Goal: Find specific page/section: Find specific page/section

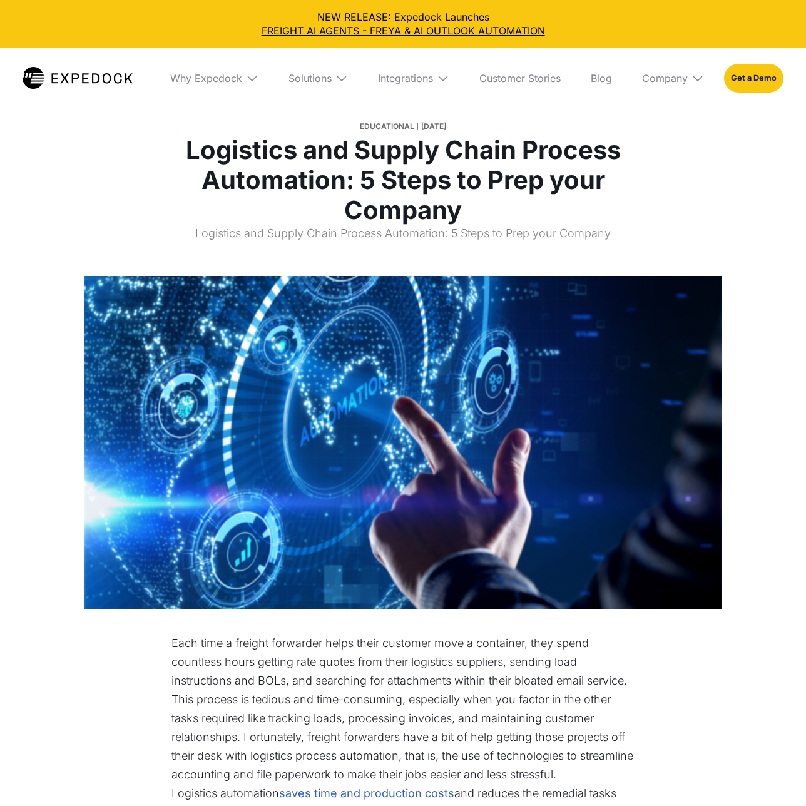
select select
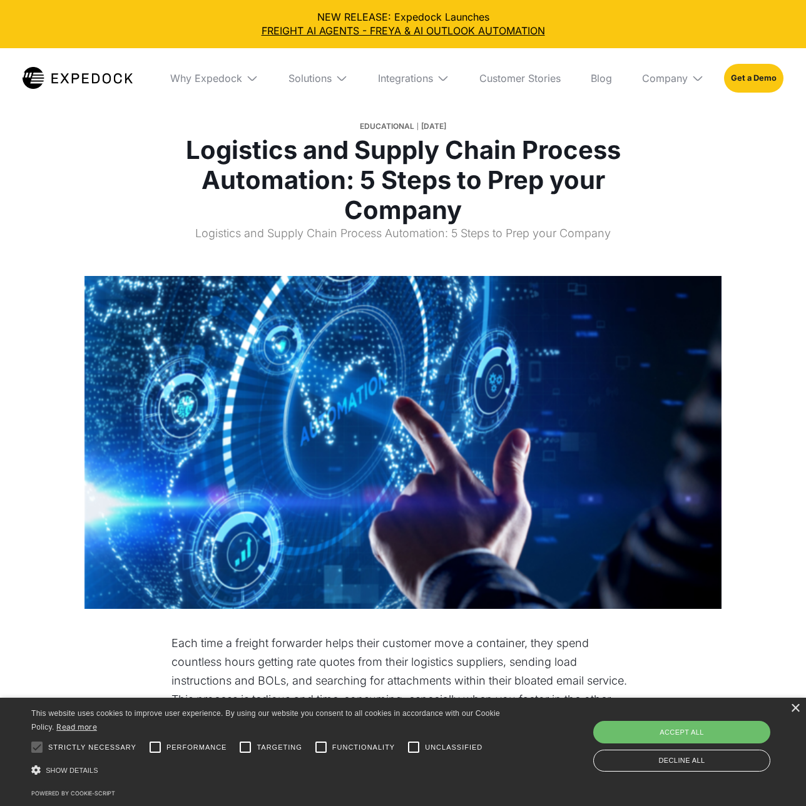
click at [795, 707] on div "×" at bounding box center [794, 708] width 9 height 9
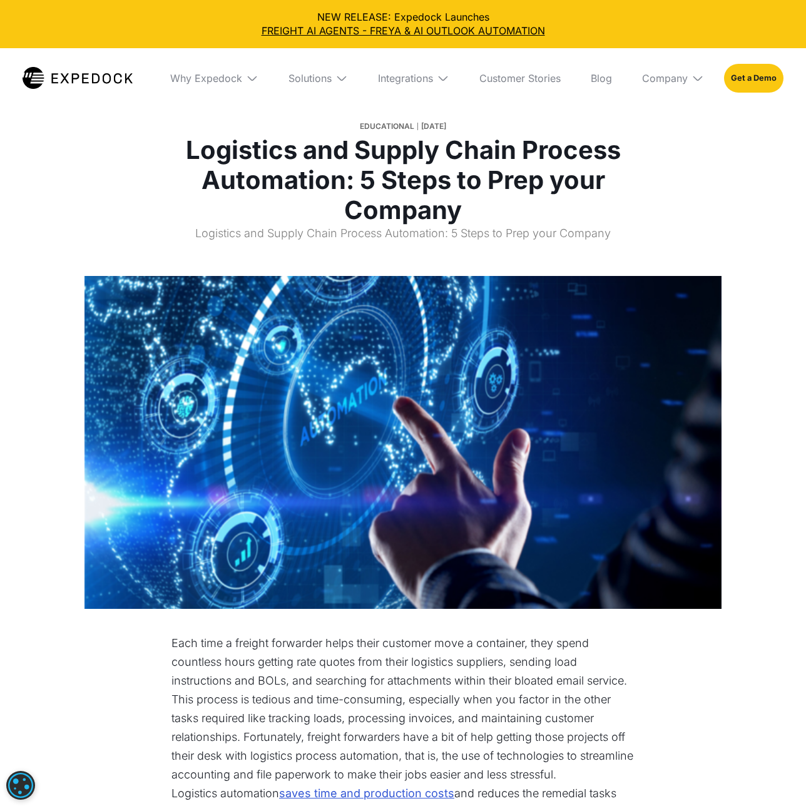
click at [412, 78] on div "Integrations" at bounding box center [405, 78] width 55 height 13
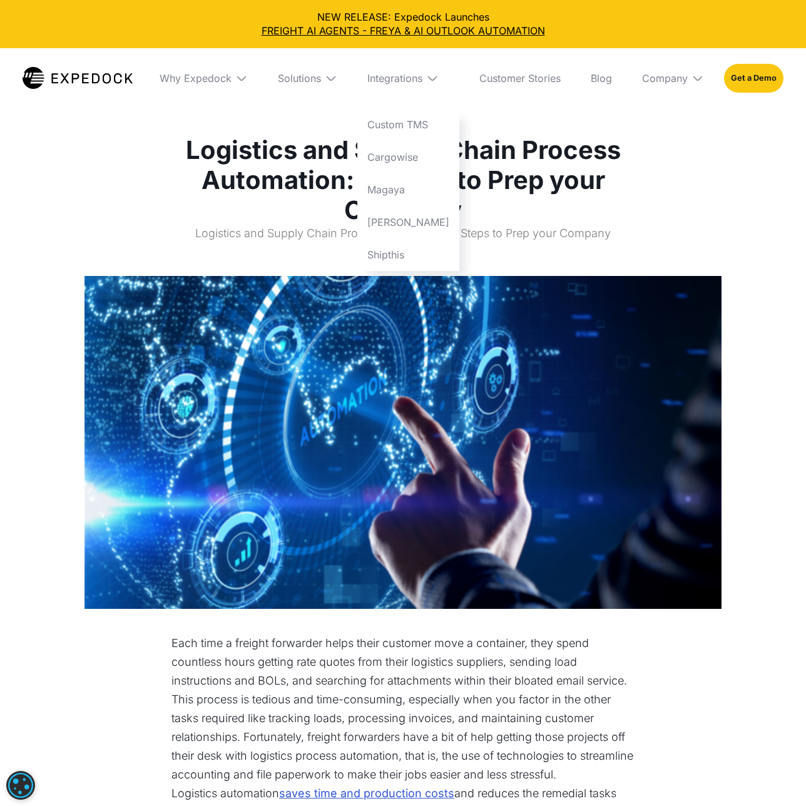
click at [407, 234] on link "[PERSON_NAME]" at bounding box center [408, 222] width 102 height 33
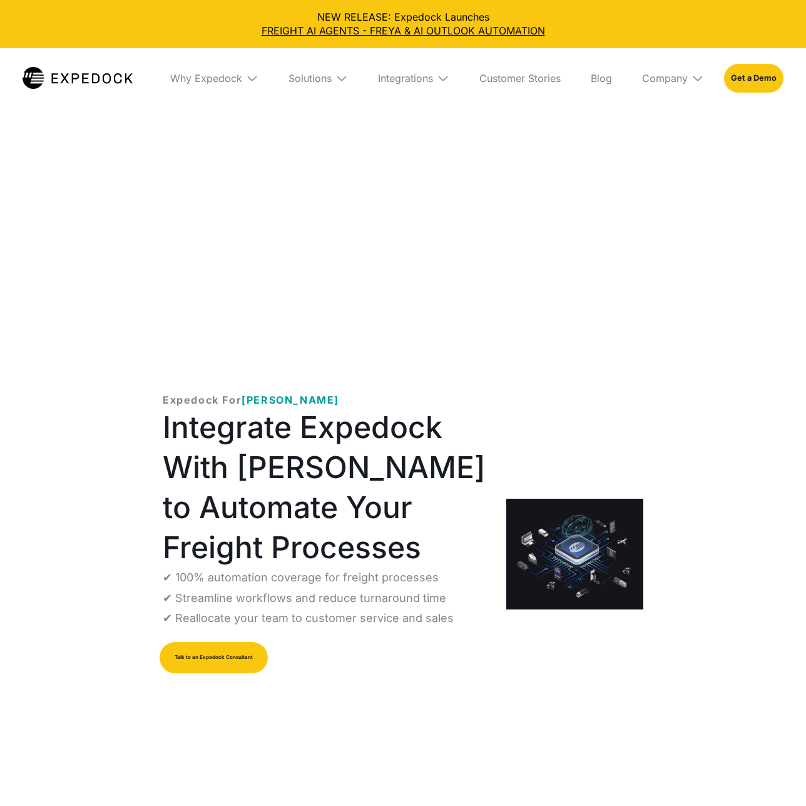
select select
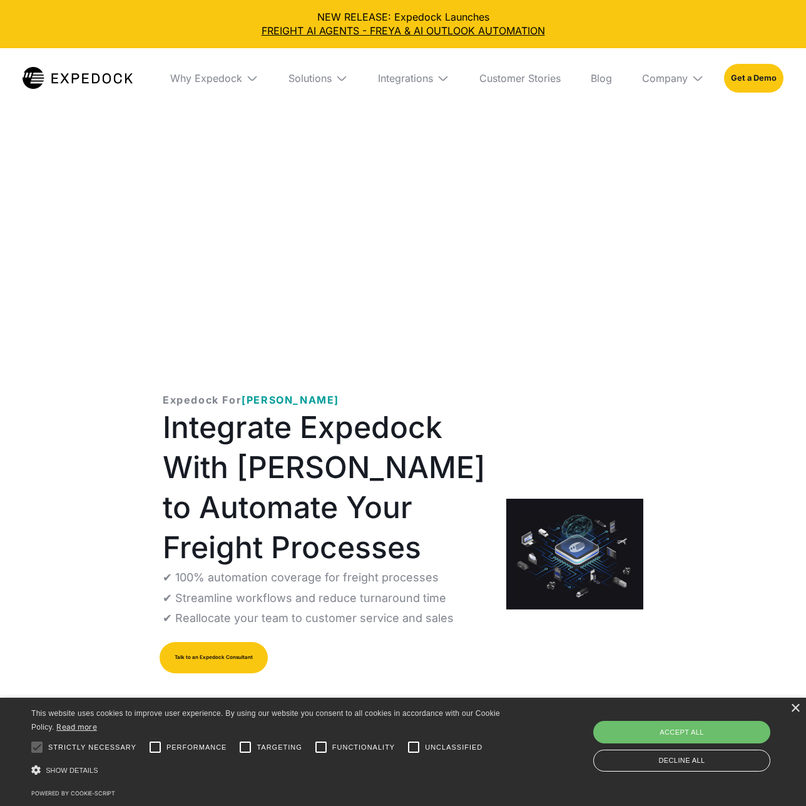
click at [213, 656] on link "Talk to an Expedock Consultant" at bounding box center [214, 657] width 108 height 31
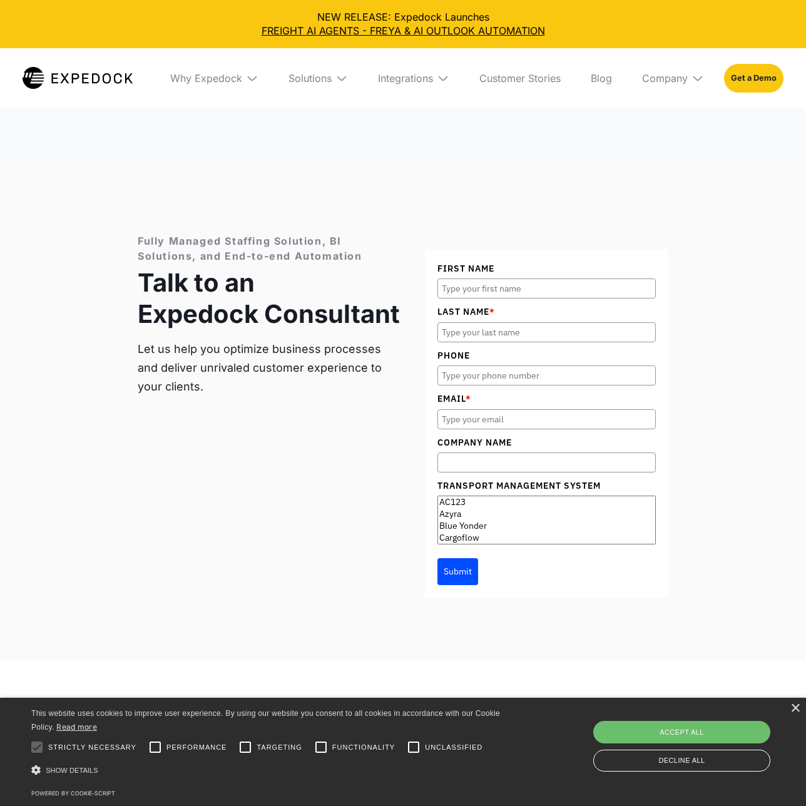
scroll to position [4612, 0]
click at [681, 731] on div "Accept all" at bounding box center [681, 732] width 177 height 23
checkbox input "true"
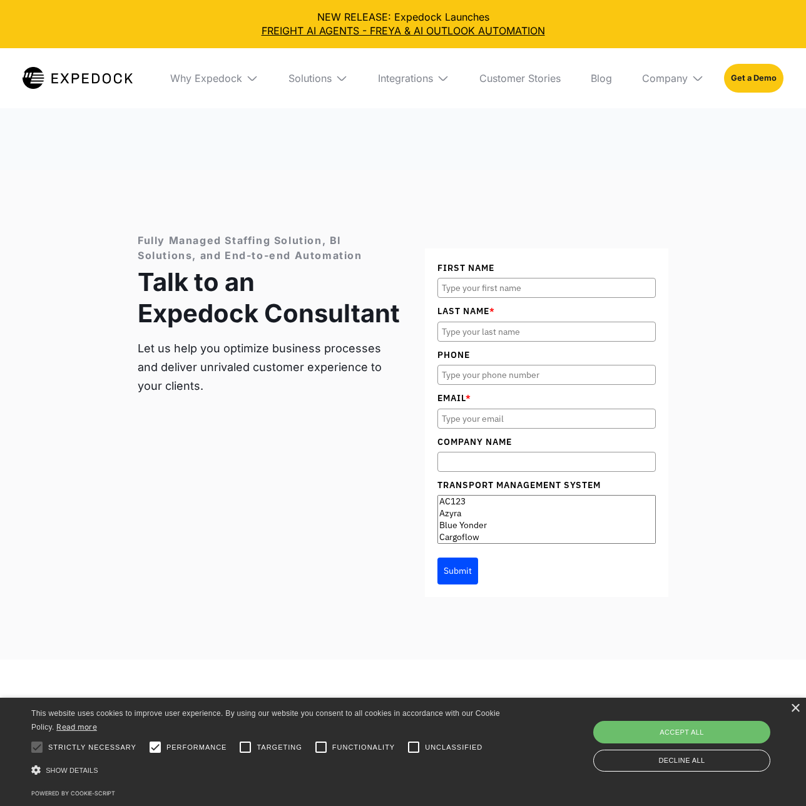
checkbox input "true"
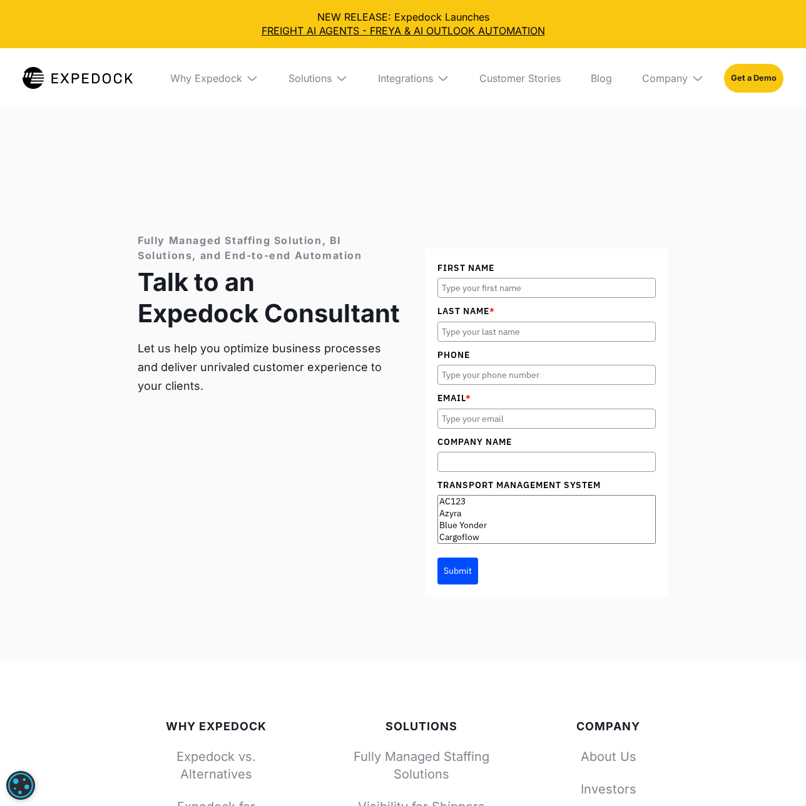
click at [213, 78] on div "Why Expedock" at bounding box center [206, 78] width 72 height 13
